Goal: Task Accomplishment & Management: Use online tool/utility

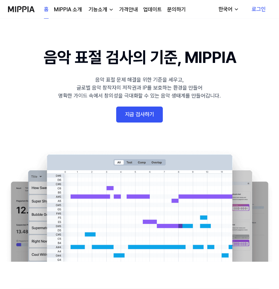
click at [136, 118] on link "지금 검사하기" at bounding box center [139, 115] width 47 height 16
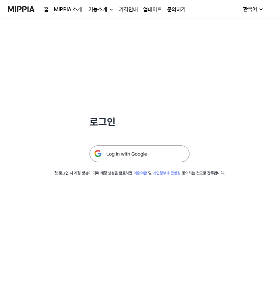
click at [124, 152] on img at bounding box center [140, 153] width 100 height 17
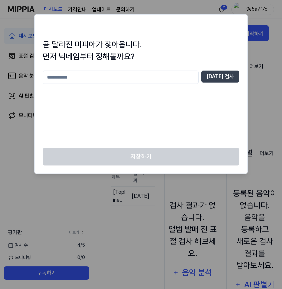
click at [198, 77] on input "text" at bounding box center [121, 77] width 156 height 13
type input "*"
type input "******"
click at [231, 79] on button "중복 검사" at bounding box center [220, 77] width 38 height 12
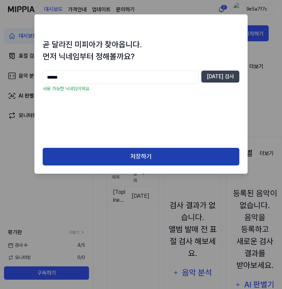
click at [152, 155] on button "저장하기" at bounding box center [141, 157] width 196 height 18
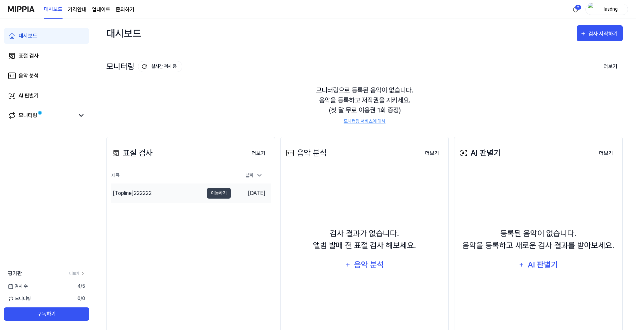
click at [173, 193] on div "[Topline] 222222" at bounding box center [157, 193] width 93 height 19
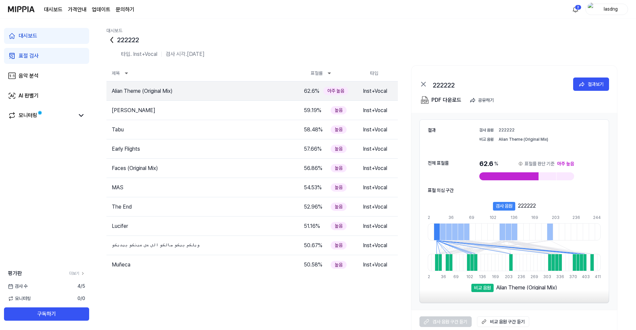
click at [115, 42] on icon at bounding box center [112, 40] width 11 height 11
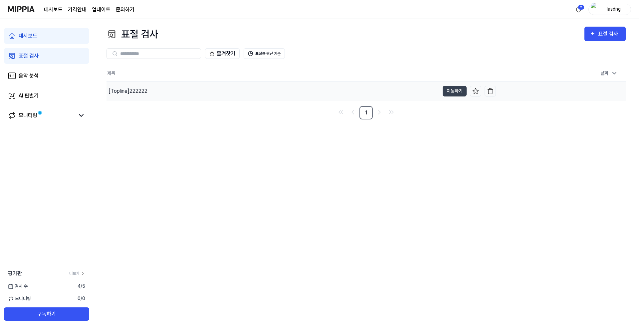
click at [135, 92] on div "[Topline] 222222" at bounding box center [128, 91] width 39 height 8
click at [48, 55] on link "표절 검사" at bounding box center [46, 56] width 85 height 16
click at [55, 37] on link "대시보드" at bounding box center [46, 36] width 85 height 16
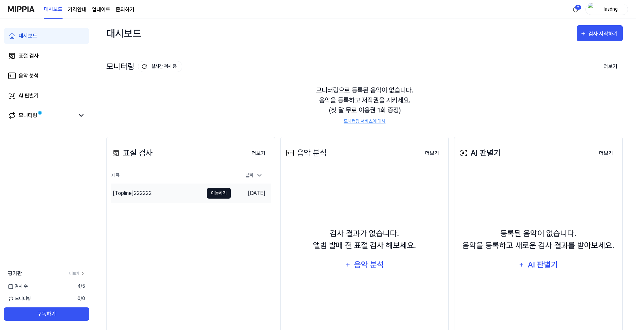
click at [224, 195] on button "이동하기" at bounding box center [219, 193] width 24 height 11
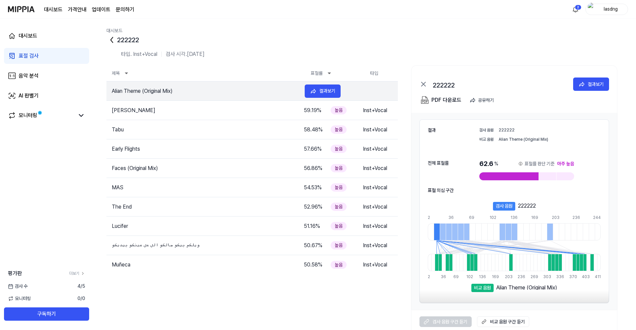
click at [222, 98] on tr "Alian Theme (Original Mix) 62.6 % 아주 높음 Inst+Vocal 결과보기" at bounding box center [253, 91] width 292 height 19
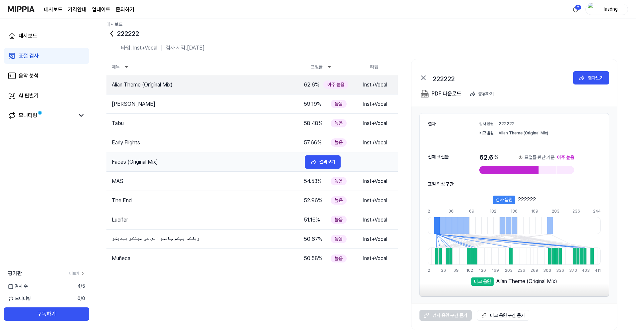
scroll to position [7, 0]
click at [281, 289] on link "비교 음원 구간 듣기" at bounding box center [503, 315] width 52 height 11
click at [281, 230] on div at bounding box center [437, 225] width 6 height 17
drag, startPoint x: 133, startPoint y: 48, endPoint x: 158, endPoint y: 51, distance: 25.4
click at [158, 51] on div "타입. Inst+Vocal 검사 시각. 2024.11.25." at bounding box center [365, 50] width 517 height 15
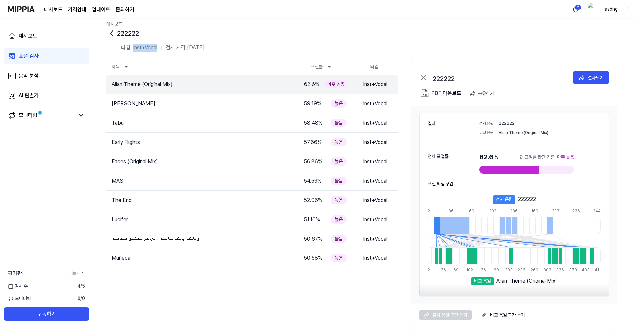
click at [158, 51] on div "타입. Inst+Vocal 검사 시각. 2024.11.25." at bounding box center [365, 50] width 517 height 15
click at [120, 30] on div "222222" at bounding box center [365, 33] width 517 height 11
click at [105, 32] on div "대시보드 222222 타입. Inst+Vocal 검사 시각. 2024.11.25. 제목 표절률 타입 Alian Theme (Original M…" at bounding box center [364, 168] width 543 height 312
click at [117, 33] on div "222222" at bounding box center [365, 33] width 517 height 11
click at [115, 33] on icon at bounding box center [112, 33] width 11 height 11
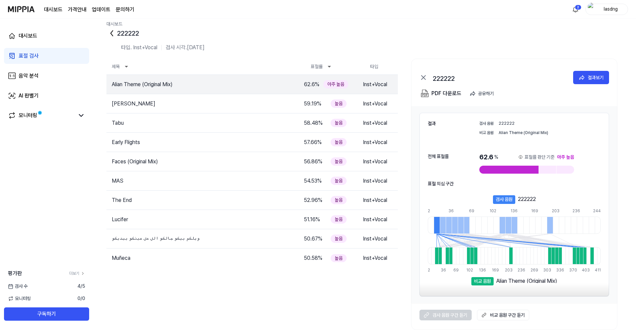
scroll to position [0, 0]
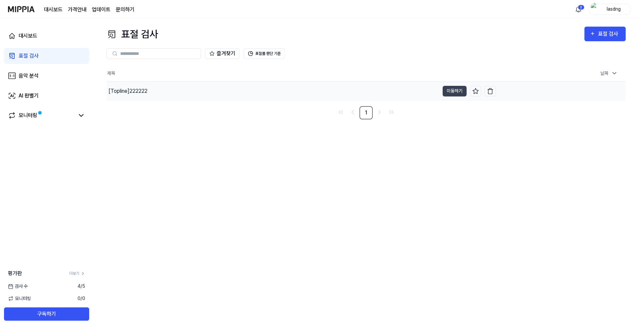
click at [141, 85] on div "[Topline] 222222" at bounding box center [273, 91] width 333 height 19
click at [143, 88] on div "[Topline] 222222" at bounding box center [130, 91] width 43 height 8
click at [143, 90] on div "[Topline] 222222" at bounding box center [128, 91] width 39 height 8
click at [143, 90] on div "[Topline] 222222" at bounding box center [130, 91] width 43 height 8
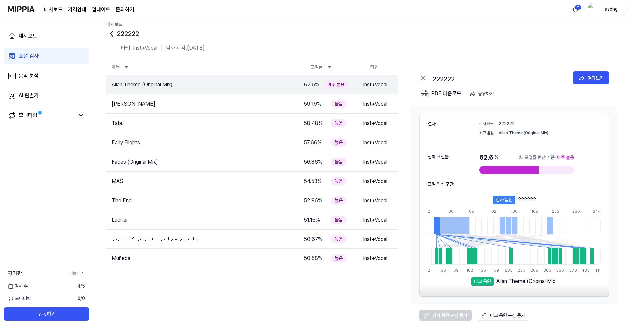
scroll to position [7, 0]
click at [281, 200] on div "검사 음원" at bounding box center [504, 199] width 22 height 9
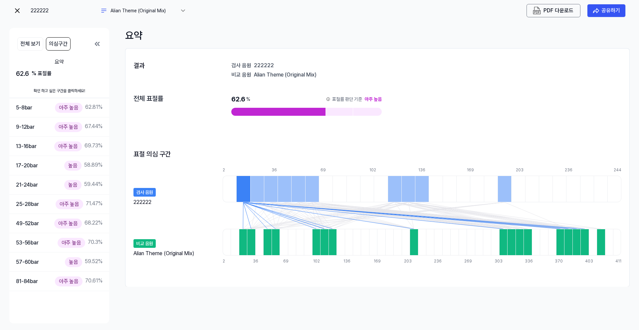
click at [16, 11] on img at bounding box center [17, 11] width 8 height 8
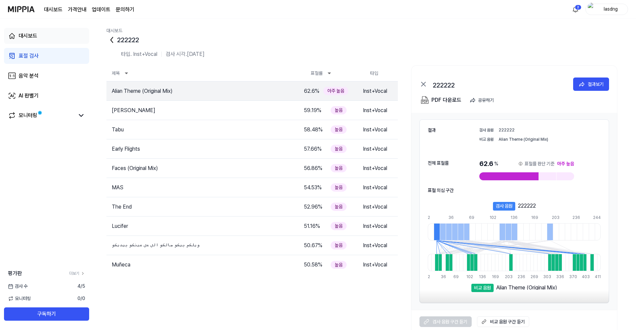
click at [24, 40] on link "대시보드" at bounding box center [46, 36] width 85 height 16
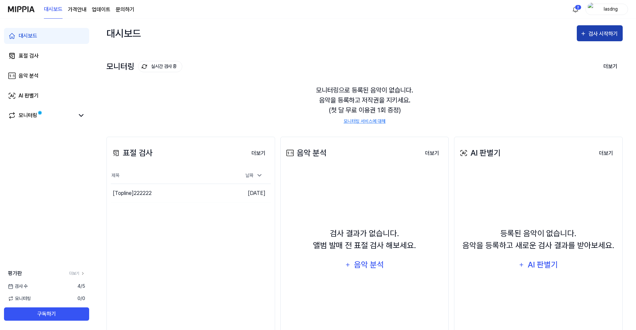
click at [281, 33] on div "검사 시작하기" at bounding box center [604, 34] width 31 height 9
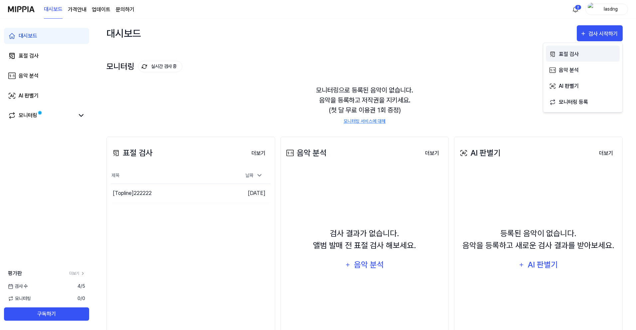
click at [281, 58] on button "표절 검사" at bounding box center [583, 54] width 74 height 16
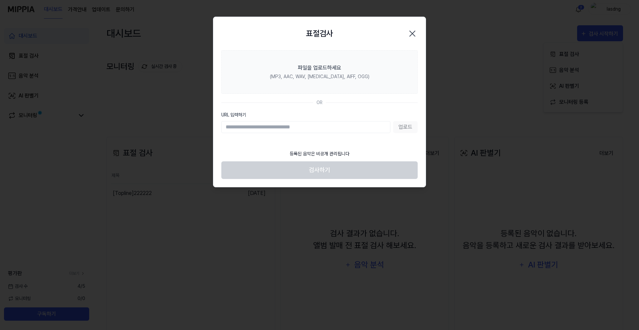
click at [281, 129] on input "URL 입력하기" at bounding box center [305, 127] width 169 height 12
click at [281, 33] on icon "button" at bounding box center [412, 33] width 11 height 11
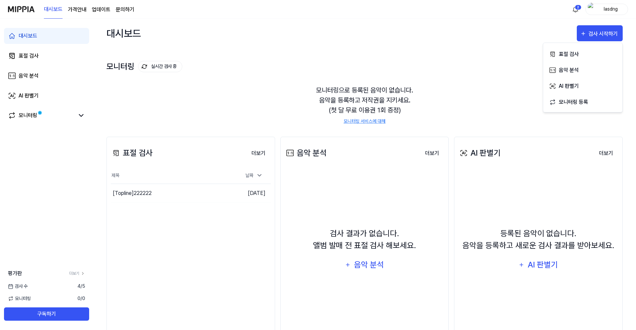
click at [82, 6] on page\) "가격안내" at bounding box center [77, 10] width 19 height 8
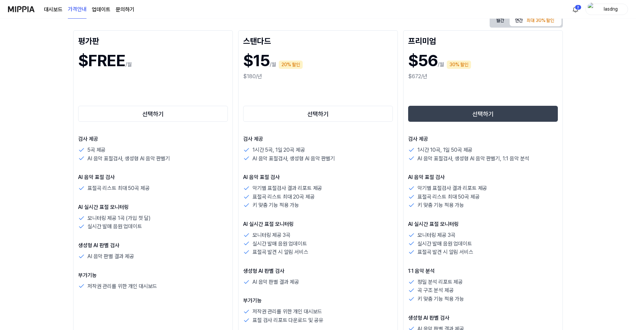
scroll to position [122, 0]
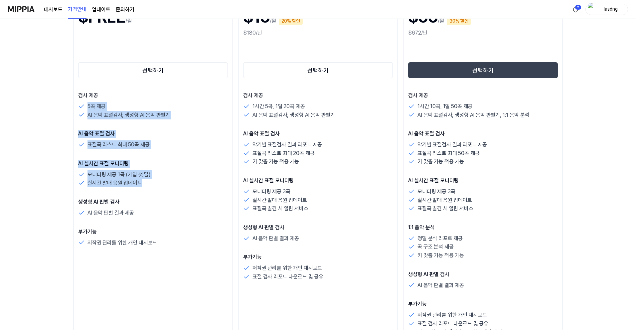
drag, startPoint x: 87, startPoint y: 105, endPoint x: 159, endPoint y: 183, distance: 105.5
click at [159, 183] on div "검사 제공 5곡 제공 AI 음악 표절검사, 생성형 AI 음악 판별기 AI 음악 표절 검사 표절곡 리스트 최대 50곡 제공 AI 실시간 표절 모…" at bounding box center [153, 169] width 150 height 155
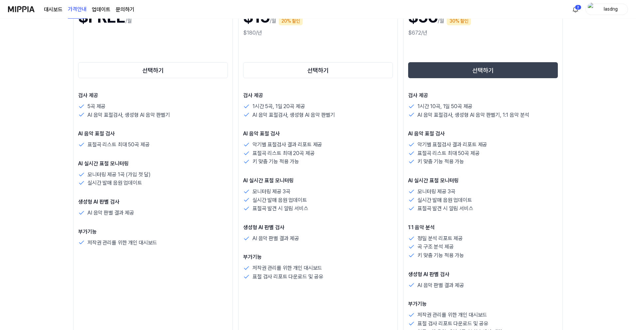
click at [158, 183] on div "실시간 발매 음원 업데이트" at bounding box center [153, 183] width 150 height 9
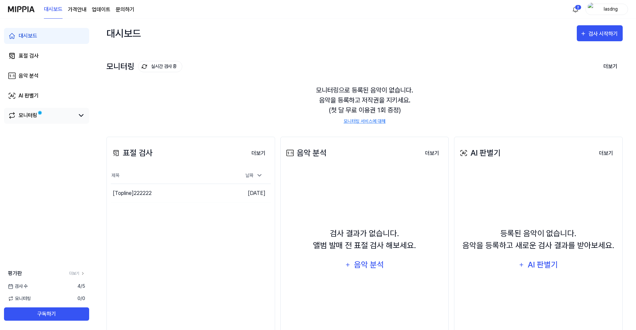
click at [28, 119] on div "모니터링" at bounding box center [46, 116] width 85 height 16
click at [28, 116] on div "모니터링" at bounding box center [28, 116] width 19 height 8
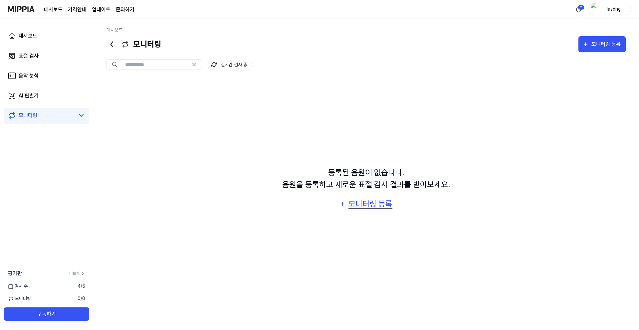
click at [281, 207] on div "모니터링 등록" at bounding box center [370, 204] width 45 height 13
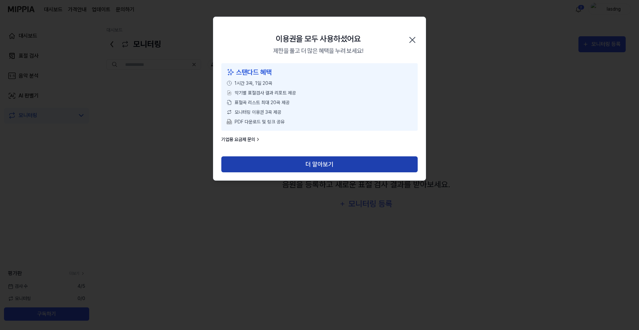
click at [281, 165] on button "더 알아보기" at bounding box center [319, 164] width 196 height 16
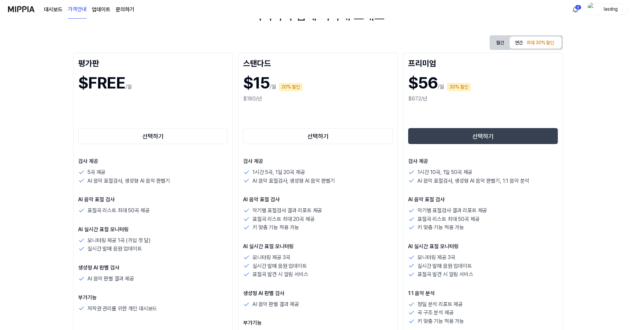
scroll to position [64, 0]
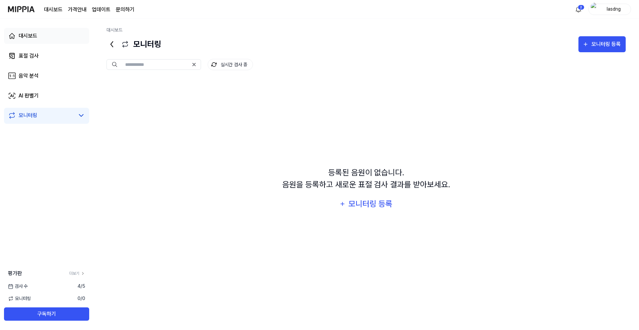
click at [37, 36] on div "대시보드" at bounding box center [28, 36] width 19 height 8
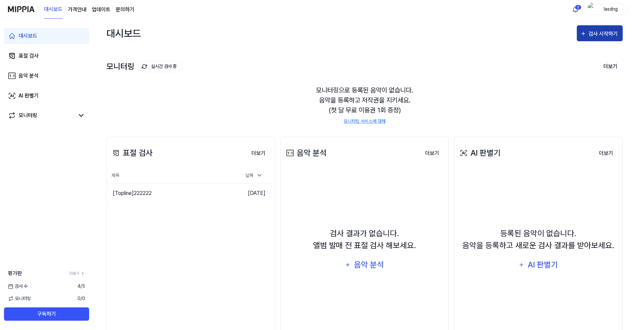
click at [583, 32] on icon "button" at bounding box center [583, 34] width 6 height 8
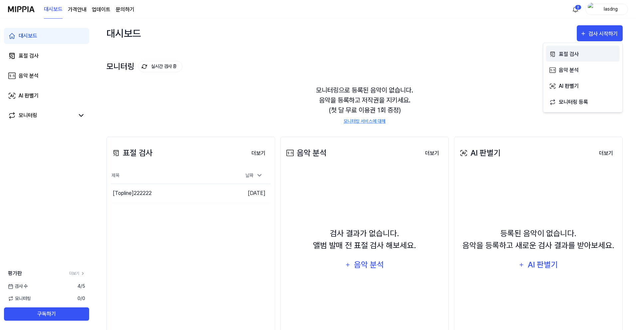
click at [557, 56] on button "표절 검사" at bounding box center [583, 54] width 74 height 16
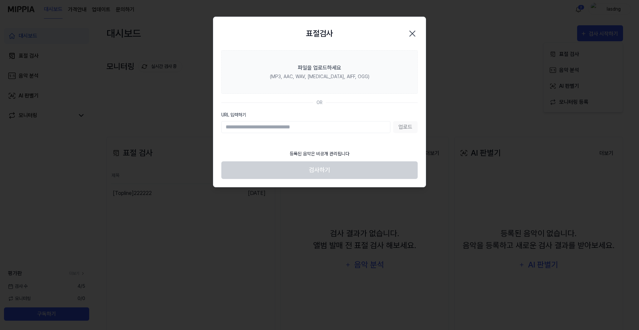
click at [306, 124] on input "URL 입력하기" at bounding box center [305, 127] width 169 height 12
drag, startPoint x: 408, startPoint y: 125, endPoint x: 385, endPoint y: 125, distance: 23.6
click at [408, 125] on div "업로드" at bounding box center [319, 127] width 196 height 12
click at [332, 122] on input "URL 입력하기" at bounding box center [305, 127] width 169 height 12
click at [270, 126] on input "URL 입력하기" at bounding box center [305, 127] width 169 height 12
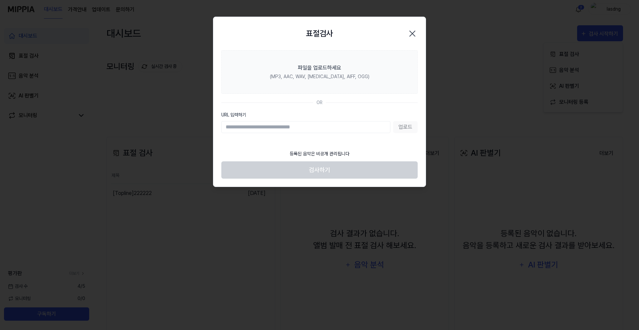
paste input "**********"
type input "**********"
click at [405, 130] on button "업로드" at bounding box center [405, 127] width 25 height 12
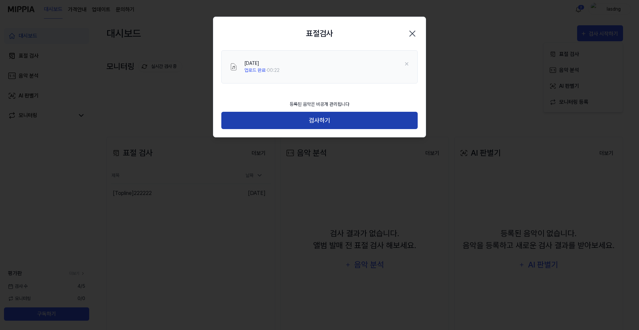
click at [293, 119] on button "검사하기" at bounding box center [319, 121] width 196 height 18
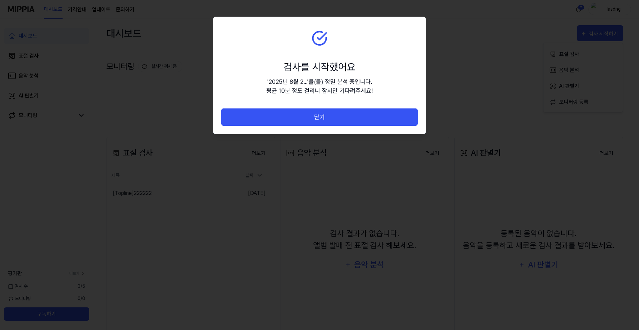
click at [293, 119] on button "닫기" at bounding box center [319, 118] width 196 height 18
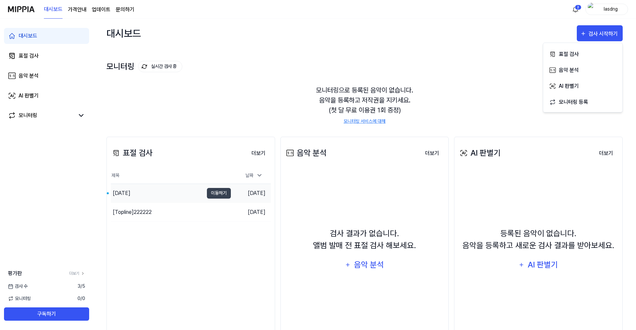
click at [130, 197] on div "2025년 8월 29일" at bounding box center [122, 193] width 18 height 8
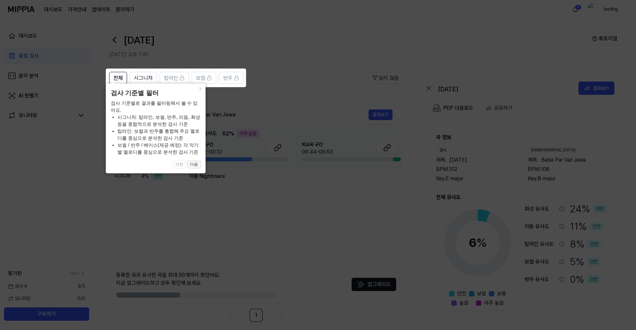
click at [196, 167] on button "다음" at bounding box center [193, 165] width 13 height 8
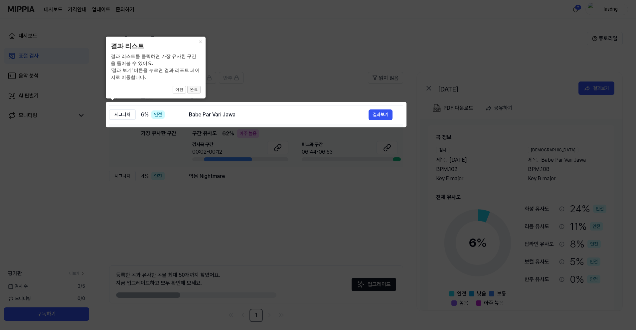
click at [195, 91] on button "완료" at bounding box center [193, 90] width 13 height 8
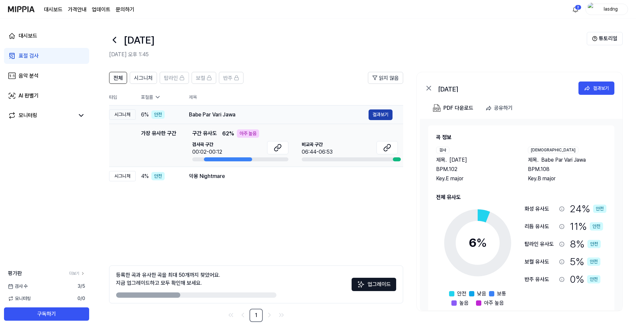
click at [379, 113] on button "결과보기" at bounding box center [381, 115] width 24 height 11
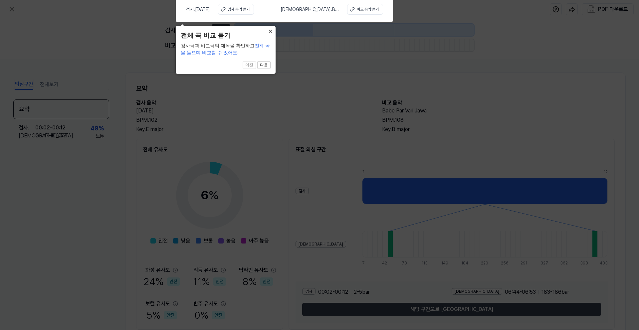
click at [270, 30] on button "×" at bounding box center [270, 30] width 11 height 9
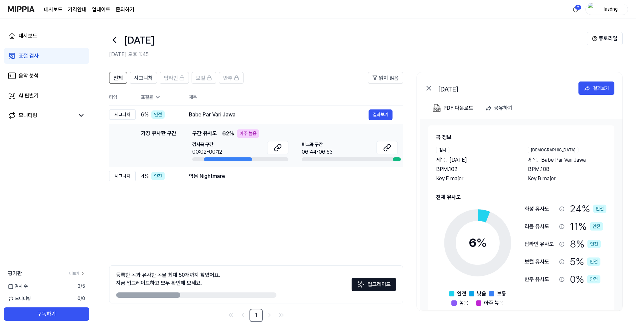
click at [206, 158] on div at bounding box center [228, 159] width 48 height 4
click at [374, 117] on button "결과보기" at bounding box center [381, 115] width 24 height 11
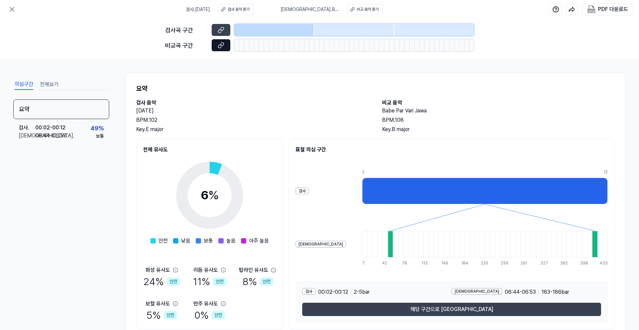
click at [224, 45] on icon at bounding box center [221, 45] width 7 height 7
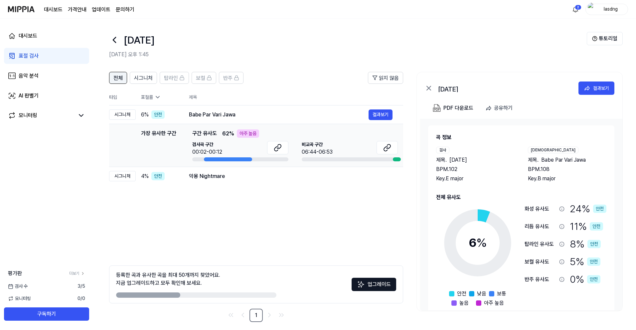
click at [120, 82] on span "전체" at bounding box center [117, 78] width 9 height 8
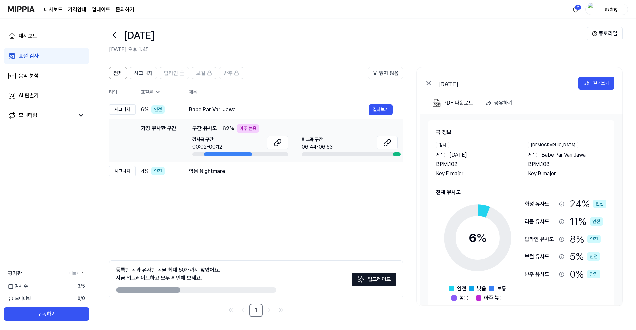
scroll to position [5, 0]
click at [52, 74] on link "음악 분석" at bounding box center [46, 76] width 85 height 16
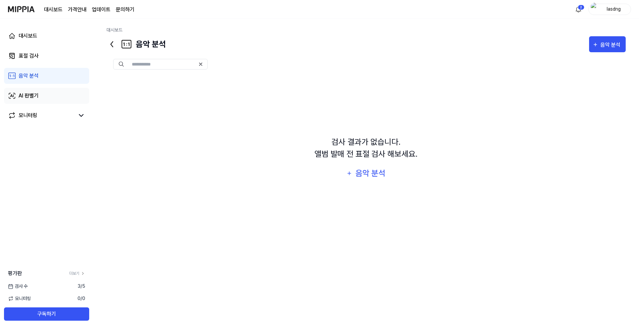
click at [44, 92] on link "AI 판별기" at bounding box center [46, 96] width 85 height 16
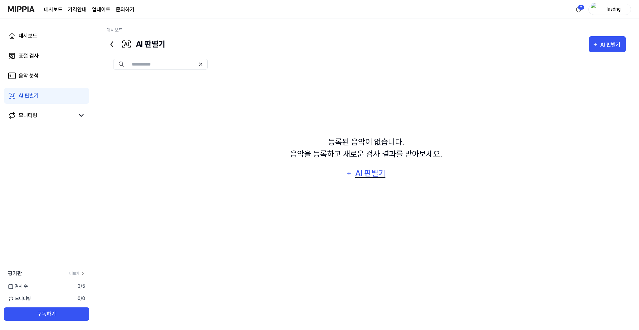
click at [368, 172] on div "AI 판별기" at bounding box center [370, 173] width 32 height 13
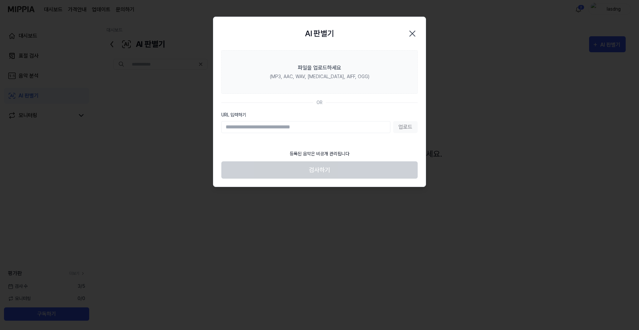
click at [412, 32] on icon "button" at bounding box center [412, 33] width 11 height 11
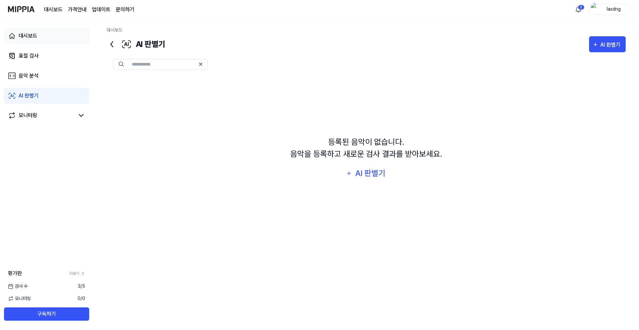
click at [45, 33] on link "대시보드" at bounding box center [46, 36] width 85 height 16
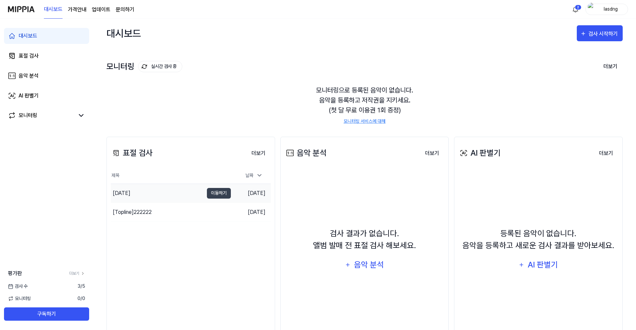
click at [129, 191] on div "2025년 8월 29일" at bounding box center [122, 193] width 18 height 8
